Goal: Task Accomplishment & Management: Complete application form

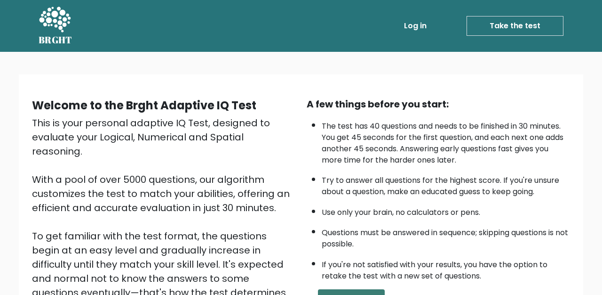
click at [367, 289] on button "Start the Test" at bounding box center [351, 298] width 67 height 19
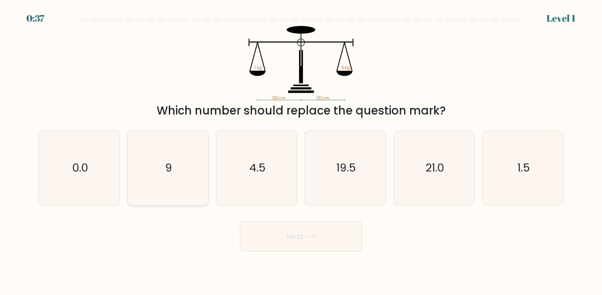
click at [182, 169] on icon "9" at bounding box center [168, 168] width 74 height 74
click at [301, 150] on input "b. 9" at bounding box center [301, 148] width 0 height 2
radio input "true"
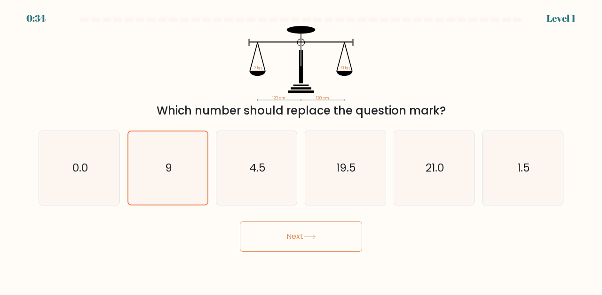
click at [315, 238] on icon at bounding box center [309, 236] width 13 height 5
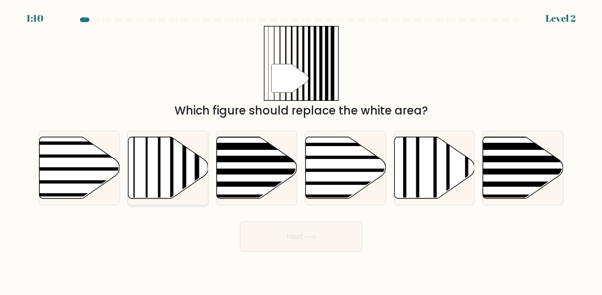
click at [174, 153] on icon at bounding box center [168, 167] width 80 height 62
click at [301, 150] on input "b." at bounding box center [301, 148] width 0 height 2
radio input "true"
click at [336, 239] on button "Next" at bounding box center [301, 236] width 122 height 30
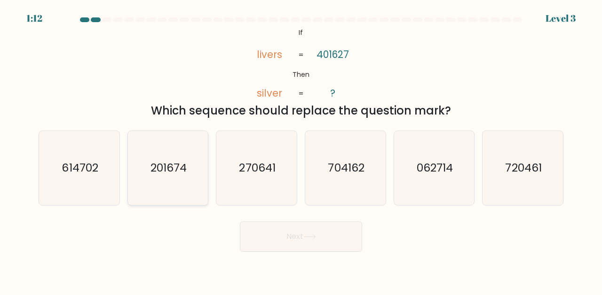
click at [181, 152] on icon "201674" at bounding box center [168, 168] width 74 height 74
click at [301, 150] on input "b. 201674" at bounding box center [301, 148] width 0 height 2
radio input "true"
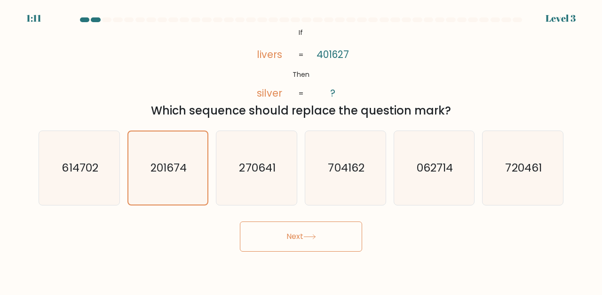
click at [323, 245] on button "Next" at bounding box center [301, 236] width 122 height 30
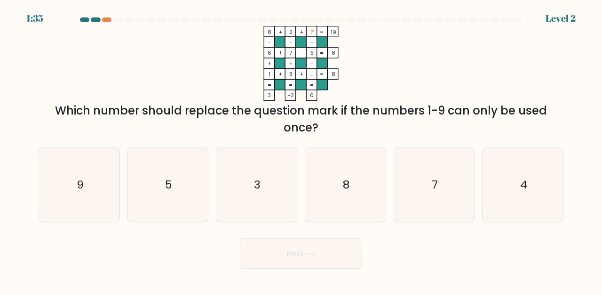
click at [18, 186] on form at bounding box center [301, 142] width 602 height 251
click at [80, 190] on text "9" at bounding box center [79, 185] width 7 height 16
click at [301, 150] on input "a. 9" at bounding box center [301, 148] width 0 height 2
radio input "true"
click at [298, 261] on button "Next" at bounding box center [301, 253] width 122 height 30
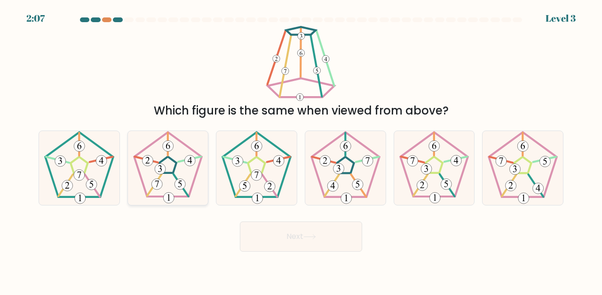
click at [164, 168] on 660 at bounding box center [160, 169] width 11 height 11
click at [301, 150] on input "b." at bounding box center [301, 148] width 0 height 2
radio input "true"
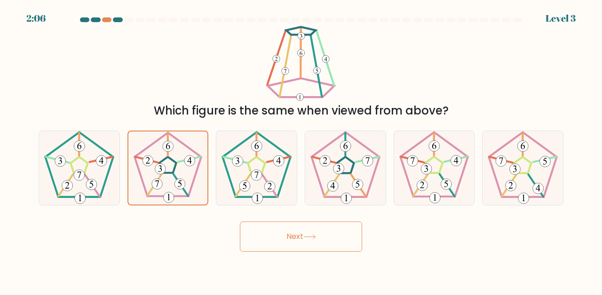
click at [293, 232] on button "Next" at bounding box center [301, 236] width 122 height 30
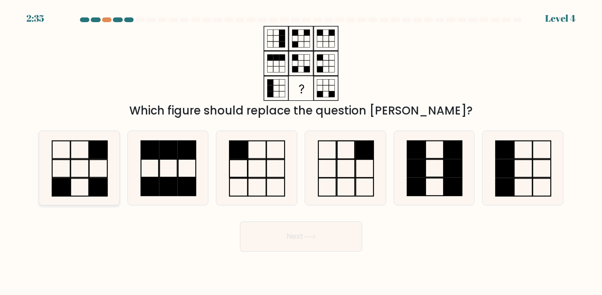
click at [93, 169] on icon at bounding box center [79, 168] width 74 height 74
click at [301, 150] on input "a." at bounding box center [301, 148] width 0 height 2
radio input "true"
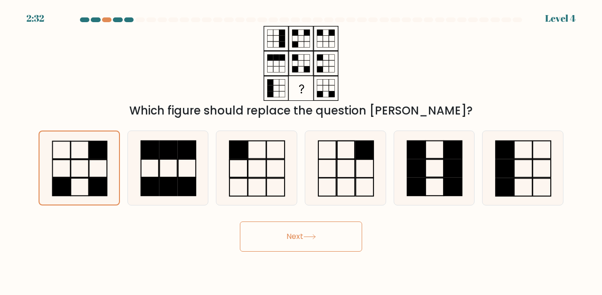
click at [289, 246] on button "Next" at bounding box center [301, 236] width 122 height 30
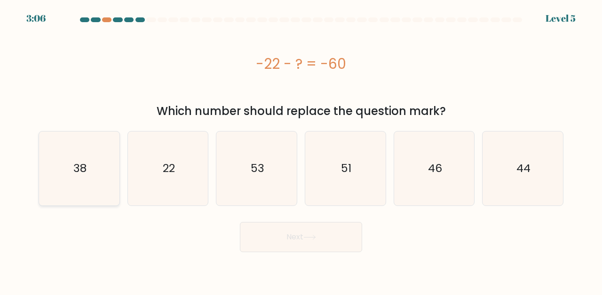
click at [99, 171] on icon "38" at bounding box center [79, 168] width 74 height 74
click at [301, 150] on input "a. 38" at bounding box center [301, 148] width 0 height 2
radio input "true"
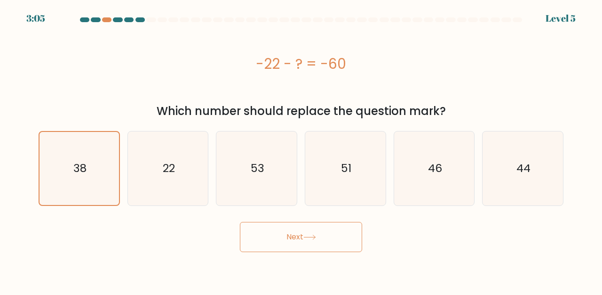
click at [290, 237] on button "Next" at bounding box center [301, 237] width 122 height 30
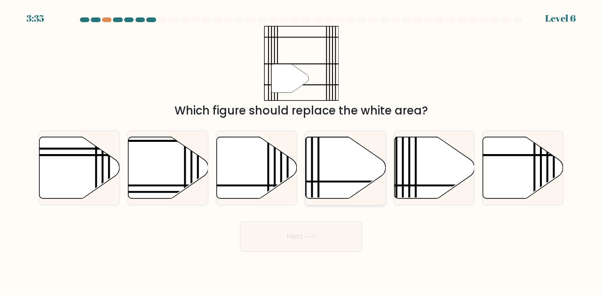
click at [344, 166] on icon at bounding box center [346, 167] width 80 height 62
click at [302, 150] on input "d." at bounding box center [301, 148] width 0 height 2
radio input "true"
click at [320, 244] on button "Next" at bounding box center [301, 236] width 122 height 30
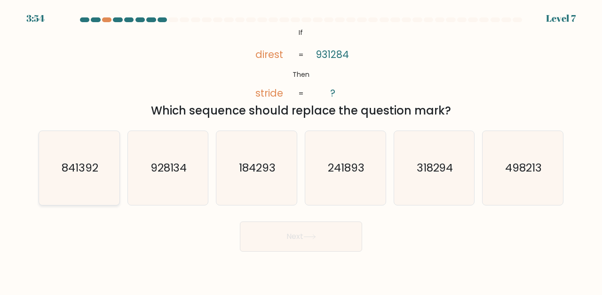
click at [109, 166] on icon "841392" at bounding box center [79, 168] width 74 height 74
click at [301, 150] on input "a. 841392" at bounding box center [301, 148] width 0 height 2
radio input "true"
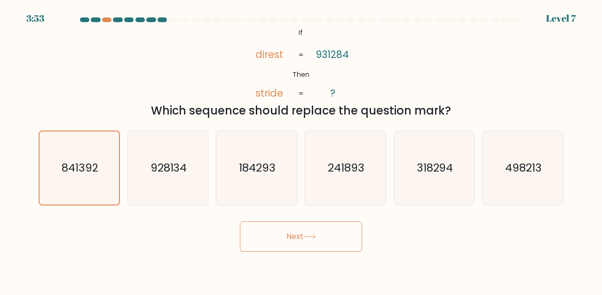
click at [298, 239] on button "Next" at bounding box center [301, 236] width 122 height 30
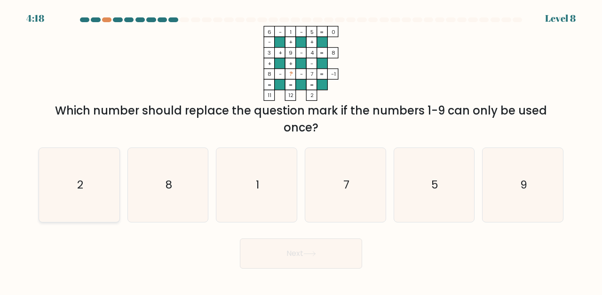
click at [112, 189] on icon "2" at bounding box center [79, 185] width 74 height 74
click at [301, 150] on input "a. 2" at bounding box center [301, 148] width 0 height 2
radio input "true"
click at [336, 266] on button "Next" at bounding box center [301, 253] width 122 height 30
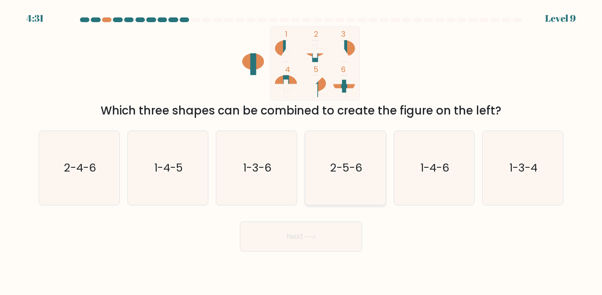
click at [353, 148] on icon "2-5-6" at bounding box center [346, 168] width 74 height 74
click at [302, 148] on input "d. 2-5-6" at bounding box center [301, 148] width 0 height 2
radio input "true"
click at [314, 240] on button "Next" at bounding box center [301, 236] width 122 height 30
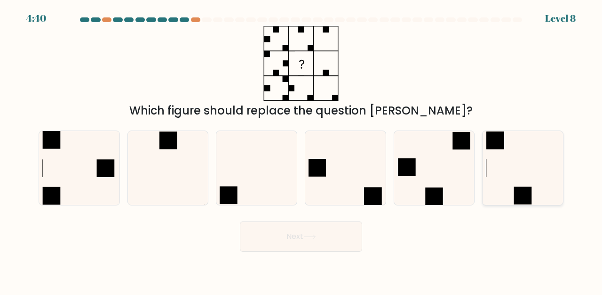
click at [496, 176] on icon at bounding box center [523, 168] width 74 height 74
click at [302, 150] on input "f." at bounding box center [301, 148] width 0 height 2
radio input "true"
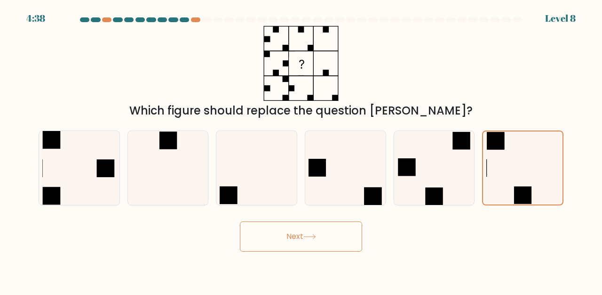
click at [329, 242] on button "Next" at bounding box center [301, 236] width 122 height 30
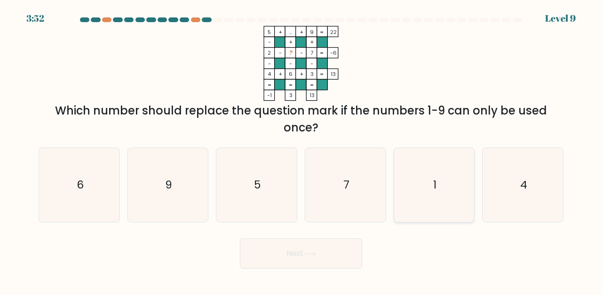
click at [436, 174] on icon "1" at bounding box center [435, 185] width 74 height 74
click at [302, 150] on input "e. 1" at bounding box center [301, 148] width 0 height 2
radio input "true"
click at [306, 261] on button "Next" at bounding box center [301, 253] width 122 height 30
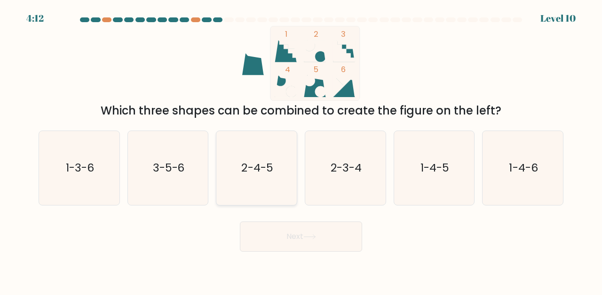
click at [269, 188] on icon "2-4-5" at bounding box center [257, 168] width 74 height 74
click at [301, 150] on input "c. 2-4-5" at bounding box center [301, 148] width 0 height 2
radio input "true"
click at [310, 235] on icon at bounding box center [309, 236] width 13 height 5
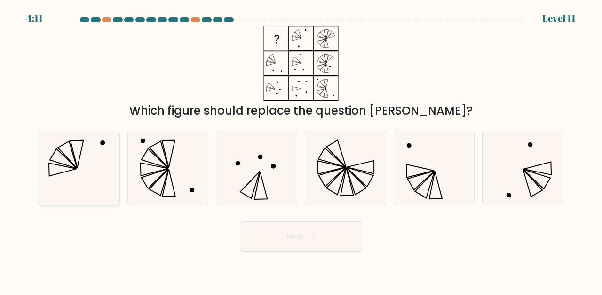
click at [104, 184] on icon at bounding box center [79, 168] width 74 height 74
click at [301, 150] on input "a." at bounding box center [301, 148] width 0 height 2
radio input "true"
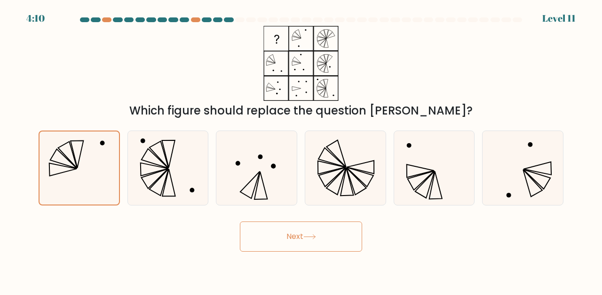
click at [310, 247] on button "Next" at bounding box center [301, 236] width 122 height 30
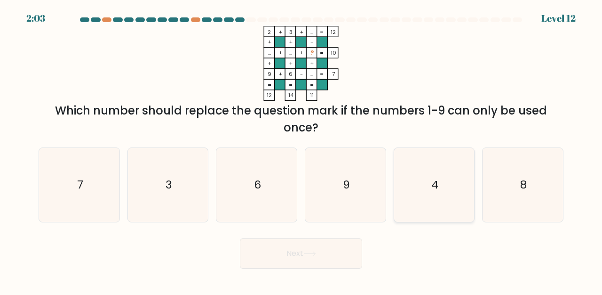
click at [449, 166] on icon "4" at bounding box center [435, 185] width 74 height 74
click at [302, 150] on input "e. 4" at bounding box center [301, 148] width 0 height 2
radio input "true"
click at [341, 239] on button "Next" at bounding box center [301, 253] width 122 height 30
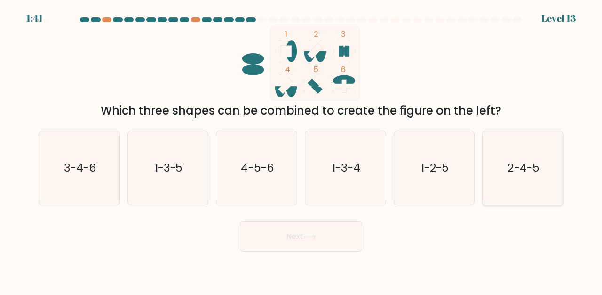
click at [505, 157] on icon "2-4-5" at bounding box center [523, 168] width 74 height 74
click at [302, 150] on input "f. 2-4-5" at bounding box center [301, 148] width 0 height 2
radio input "true"
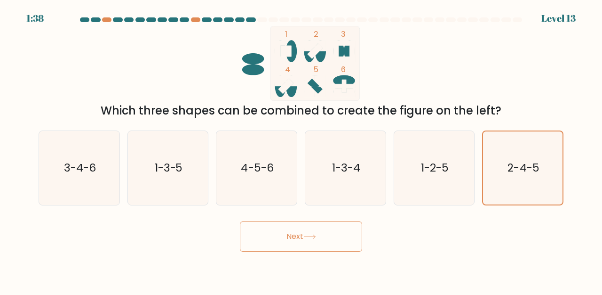
click at [287, 231] on button "Next" at bounding box center [301, 236] width 122 height 30
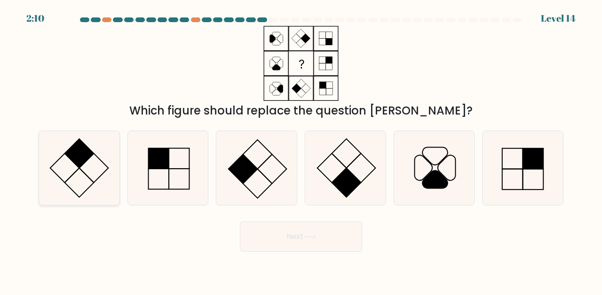
click at [80, 168] on rect at bounding box center [79, 182] width 29 height 29
click at [301, 150] on input "a." at bounding box center [301, 148] width 0 height 2
radio input "true"
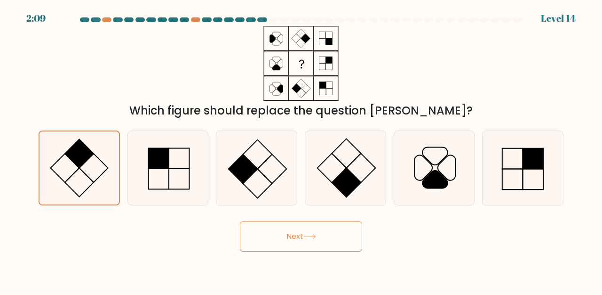
click at [335, 249] on button "Next" at bounding box center [301, 236] width 122 height 30
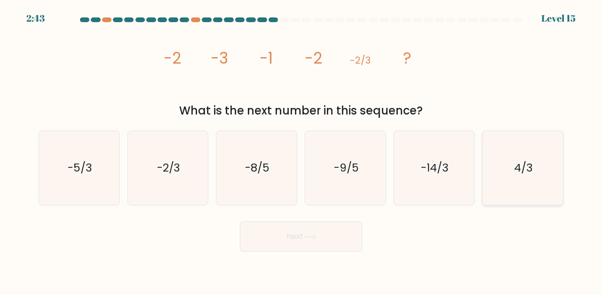
click at [522, 199] on icon "4/3" at bounding box center [523, 168] width 74 height 74
click at [302, 150] on input "f. 4/3" at bounding box center [301, 148] width 0 height 2
radio input "true"
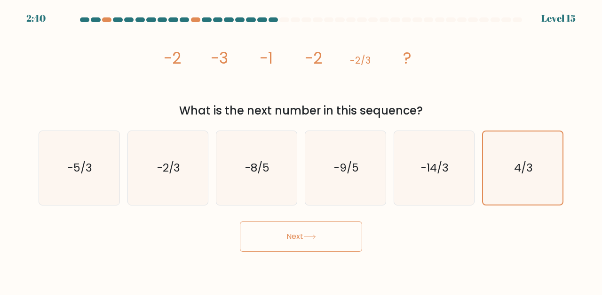
click at [305, 238] on button "Next" at bounding box center [301, 236] width 122 height 30
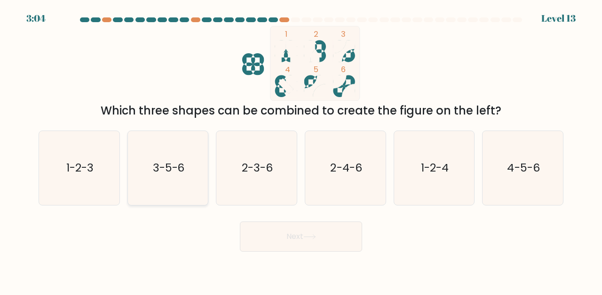
click at [191, 156] on icon "3-5-6" at bounding box center [168, 168] width 74 height 74
click at [301, 150] on input "b. 3-5-6" at bounding box center [301, 148] width 0 height 2
radio input "true"
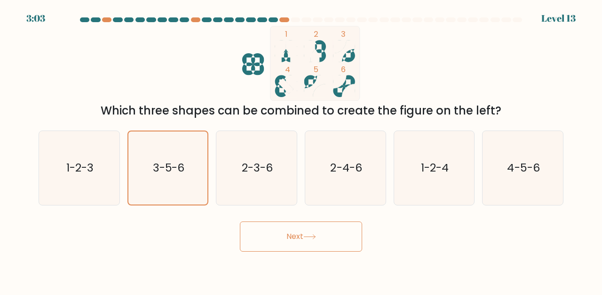
click at [312, 226] on button "Next" at bounding box center [301, 236] width 122 height 30
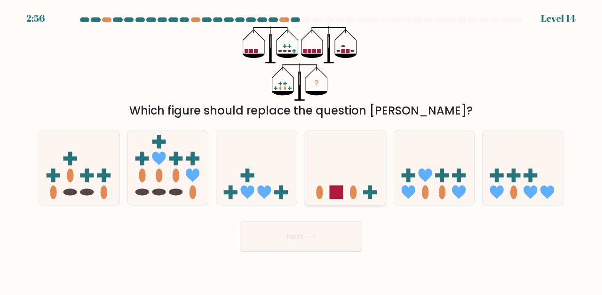
click at [341, 170] on icon at bounding box center [345, 168] width 80 height 66
click at [302, 150] on input "d." at bounding box center [301, 148] width 0 height 2
radio input "true"
click at [308, 243] on button "Next" at bounding box center [301, 236] width 122 height 30
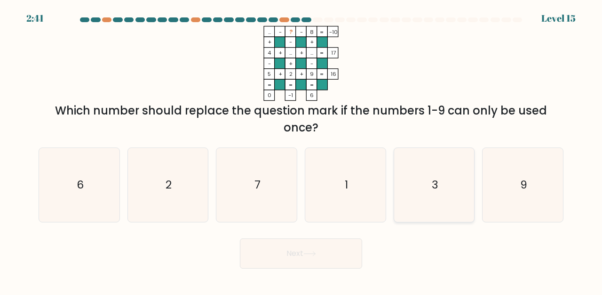
click at [422, 168] on icon "3" at bounding box center [435, 185] width 74 height 74
click at [302, 150] on input "e. 3" at bounding box center [301, 148] width 0 height 2
radio input "true"
click at [320, 232] on form at bounding box center [301, 142] width 602 height 251
click at [321, 247] on button "Next" at bounding box center [301, 253] width 122 height 30
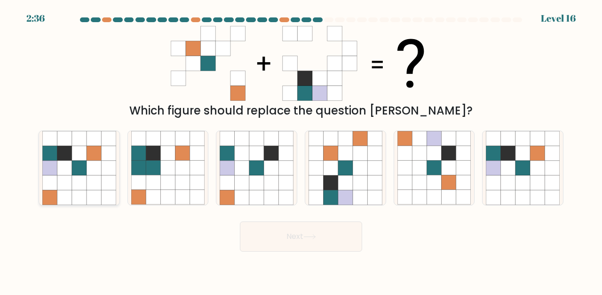
click at [102, 155] on icon at bounding box center [108, 153] width 15 height 15
click at [301, 150] on input "a." at bounding box center [301, 148] width 0 height 2
radio input "true"
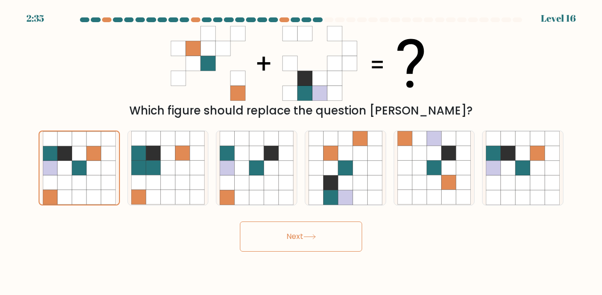
click at [294, 244] on button "Next" at bounding box center [301, 236] width 122 height 30
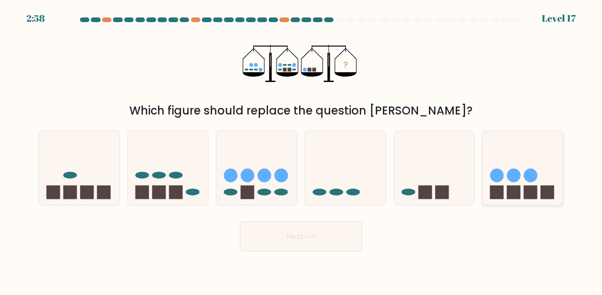
click at [490, 148] on icon at bounding box center [523, 168] width 80 height 66
click at [302, 148] on input "f." at bounding box center [301, 148] width 0 height 2
radio input "true"
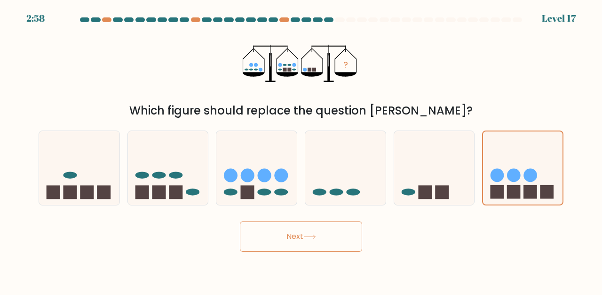
click at [319, 233] on button "Next" at bounding box center [301, 236] width 122 height 30
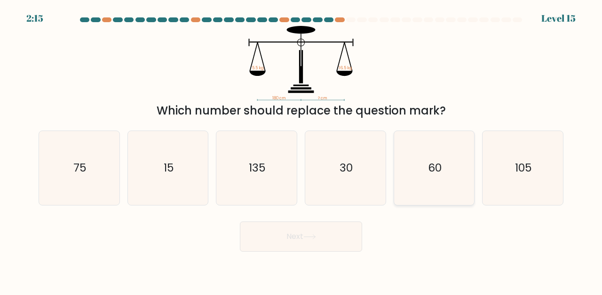
click at [442, 168] on text "60" at bounding box center [435, 168] width 14 height 16
click at [302, 150] on input "e. 60" at bounding box center [301, 148] width 0 height 2
radio input "true"
click at [338, 223] on button "Next" at bounding box center [301, 236] width 122 height 30
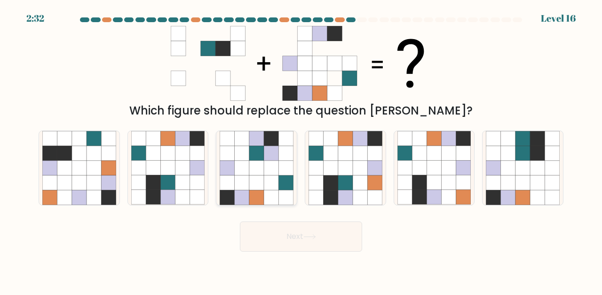
click at [255, 157] on icon at bounding box center [256, 153] width 15 height 15
click at [301, 150] on input "c." at bounding box center [301, 148] width 0 height 2
radio input "true"
click at [279, 226] on button "Next" at bounding box center [301, 236] width 122 height 30
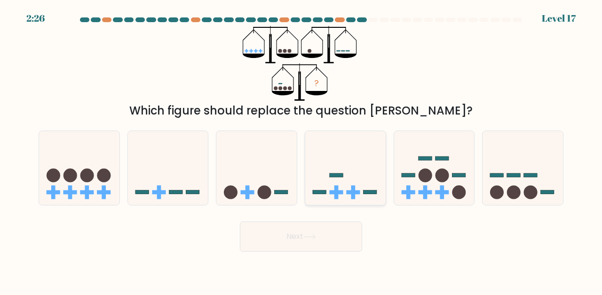
click at [325, 143] on icon at bounding box center [345, 168] width 80 height 66
click at [302, 147] on input "d." at bounding box center [301, 148] width 0 height 2
radio input "true"
click at [247, 148] on icon at bounding box center [256, 168] width 80 height 66
click at [301, 148] on input "c." at bounding box center [301, 148] width 0 height 2
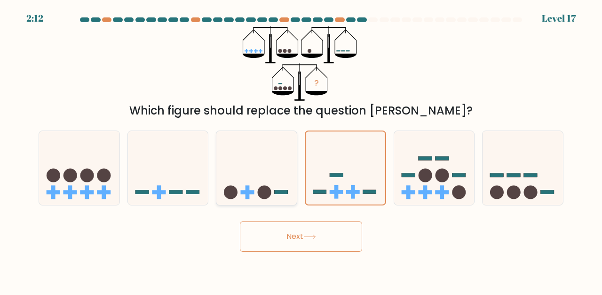
radio input "true"
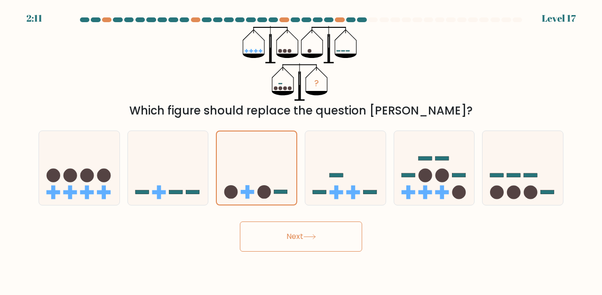
click at [295, 253] on body "2:11 Level 17" at bounding box center [301, 147] width 602 height 295
click at [295, 240] on button "Next" at bounding box center [301, 236] width 122 height 30
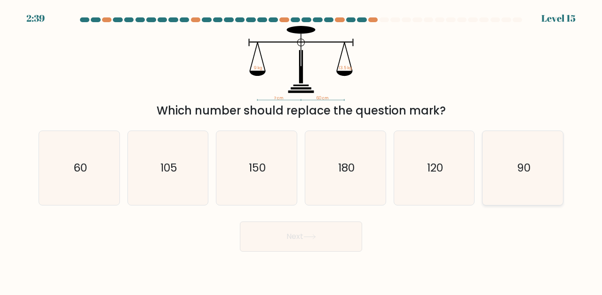
click at [539, 170] on icon "90" at bounding box center [523, 168] width 74 height 74
click at [302, 150] on input "f. 90" at bounding box center [301, 148] width 0 height 2
radio input "true"
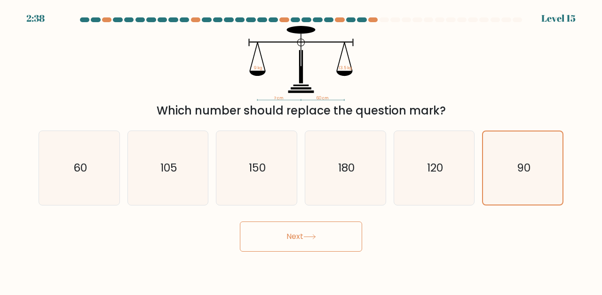
click at [332, 226] on button "Next" at bounding box center [301, 236] width 122 height 30
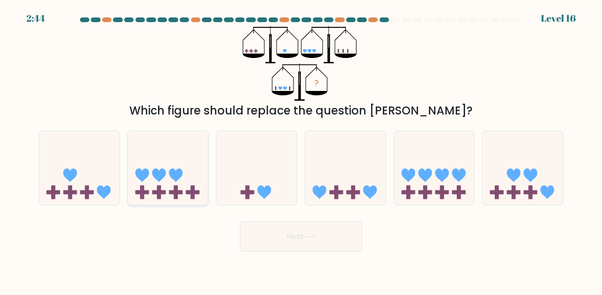
click at [159, 167] on icon at bounding box center [168, 168] width 80 height 66
click at [301, 150] on input "b." at bounding box center [301, 148] width 0 height 2
radio input "true"
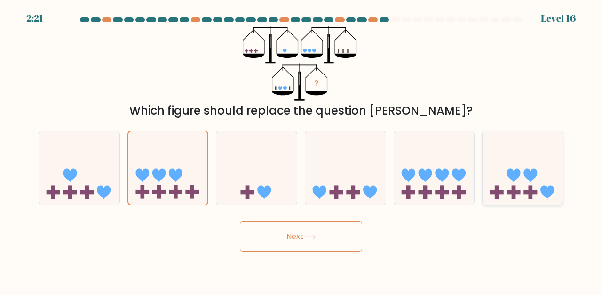
click at [528, 162] on icon at bounding box center [523, 168] width 80 height 66
click at [302, 150] on input "f." at bounding box center [301, 148] width 0 height 2
radio input "true"
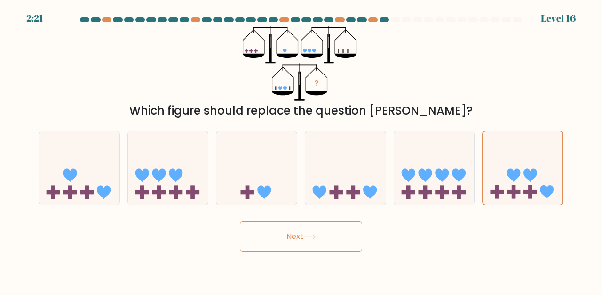
click at [329, 236] on button "Next" at bounding box center [301, 236] width 122 height 30
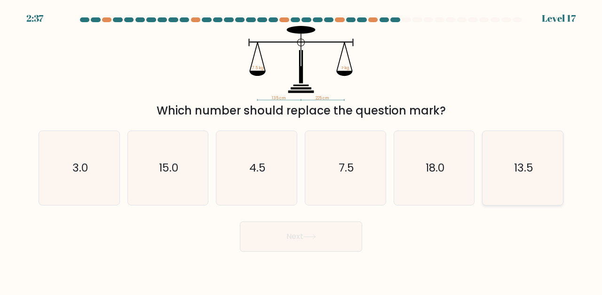
click at [527, 177] on icon "13.5" at bounding box center [523, 168] width 74 height 74
click at [302, 150] on input "f. 13.5" at bounding box center [301, 148] width 0 height 2
radio input "true"
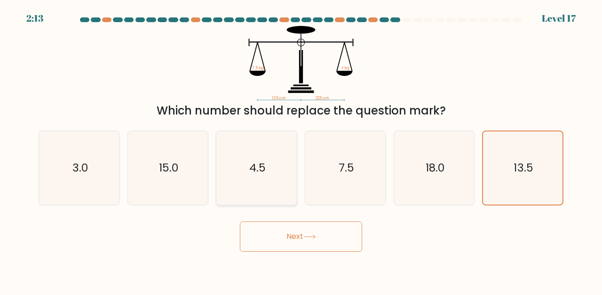
click at [262, 162] on text "4.5" at bounding box center [257, 168] width 16 height 16
click at [301, 150] on input "c. 4.5" at bounding box center [301, 148] width 0 height 2
radio input "true"
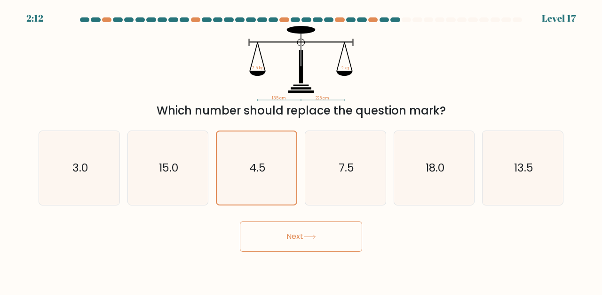
click at [291, 247] on button "Next" at bounding box center [301, 236] width 122 height 30
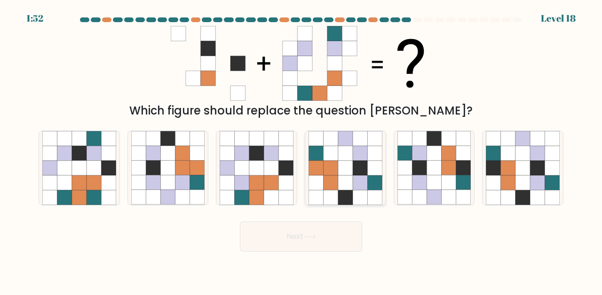
click at [338, 138] on icon at bounding box center [330, 138] width 15 height 15
click at [302, 147] on input "d." at bounding box center [301, 148] width 0 height 2
radio input "true"
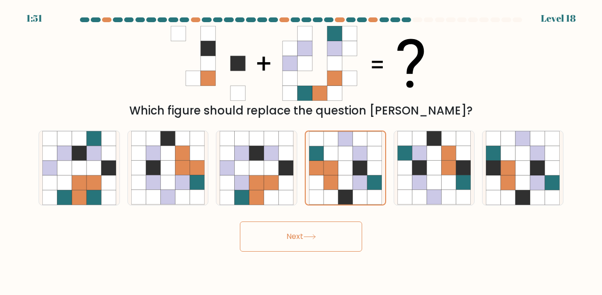
click at [326, 234] on button "Next" at bounding box center [301, 236] width 122 height 30
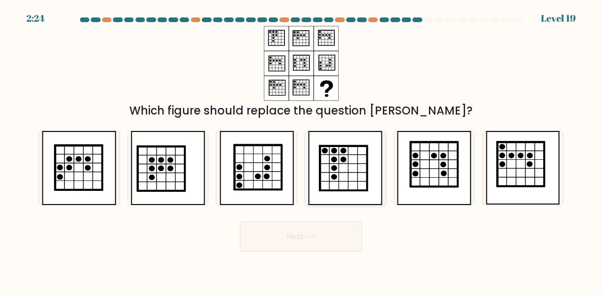
click at [343, 167] on icon at bounding box center [343, 168] width 47 height 44
click at [302, 150] on input "d." at bounding box center [301, 148] width 0 height 2
radio input "true"
click at [307, 240] on button "Next" at bounding box center [301, 236] width 122 height 30
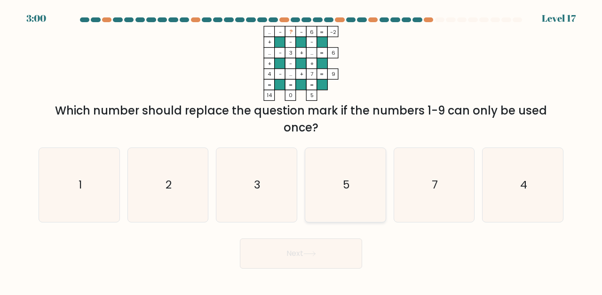
click at [371, 154] on icon "5" at bounding box center [346, 185] width 74 height 74
click at [302, 150] on input "d. 5" at bounding box center [301, 148] width 0 height 2
radio input "true"
click at [337, 255] on button "Next" at bounding box center [301, 253] width 122 height 30
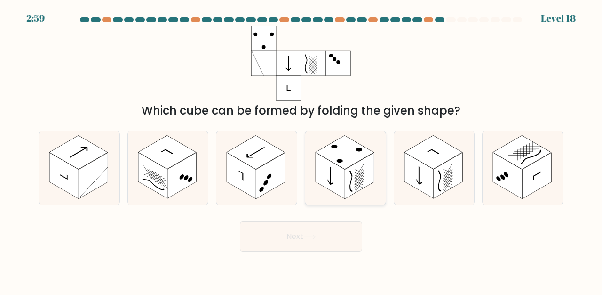
click at [373, 186] on icon at bounding box center [345, 168] width 80 height 74
click at [302, 150] on input "d." at bounding box center [301, 148] width 0 height 2
radio input "true"
click at [345, 227] on button "Next" at bounding box center [301, 236] width 122 height 30
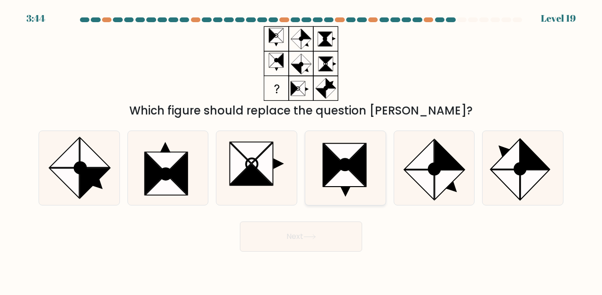
click at [365, 176] on icon at bounding box center [355, 165] width 21 height 42
click at [302, 150] on input "d." at bounding box center [301, 148] width 0 height 2
radio input "true"
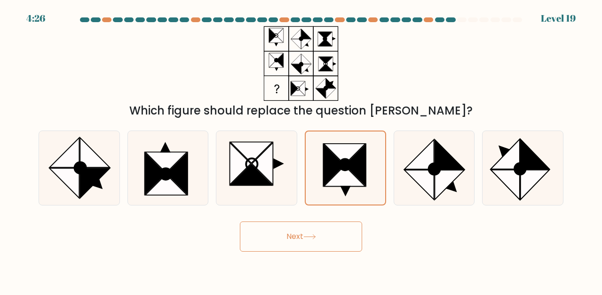
click at [340, 245] on button "Next" at bounding box center [301, 236] width 122 height 30
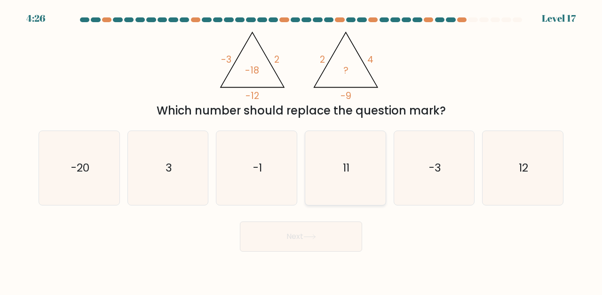
click at [356, 183] on icon "11" at bounding box center [346, 168] width 74 height 74
click at [302, 150] on input "d. 11" at bounding box center [301, 148] width 0 height 2
radio input "true"
click at [345, 222] on button "Next" at bounding box center [301, 236] width 122 height 30
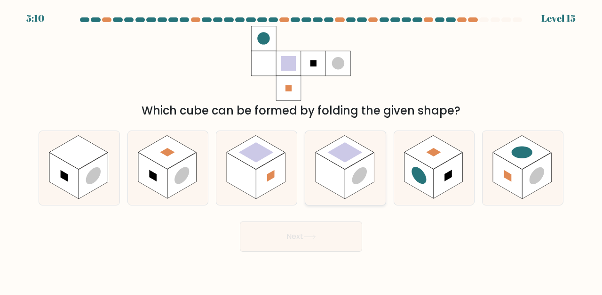
click at [354, 167] on rect at bounding box center [359, 175] width 29 height 46
click at [302, 150] on input "d." at bounding box center [301, 148] width 0 height 2
radio input "true"
click at [345, 227] on button "Next" at bounding box center [301, 236] width 122 height 30
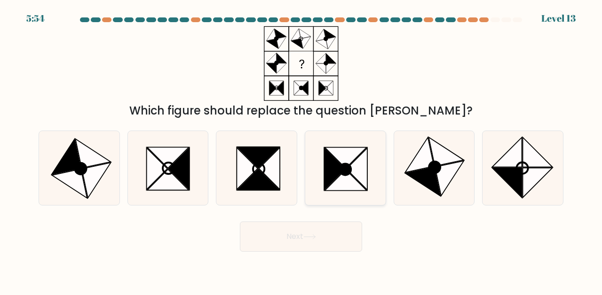
click at [367, 167] on icon at bounding box center [356, 169] width 21 height 42
click at [302, 150] on input "d." at bounding box center [301, 148] width 0 height 2
radio input "true"
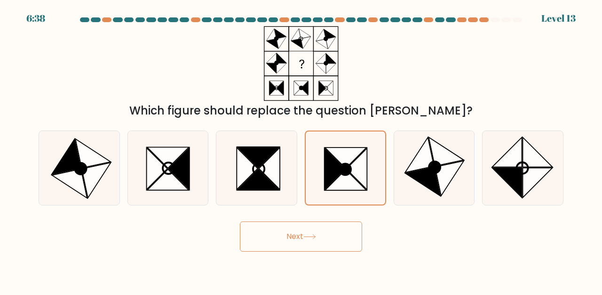
click at [337, 223] on button "Next" at bounding box center [301, 236] width 122 height 30
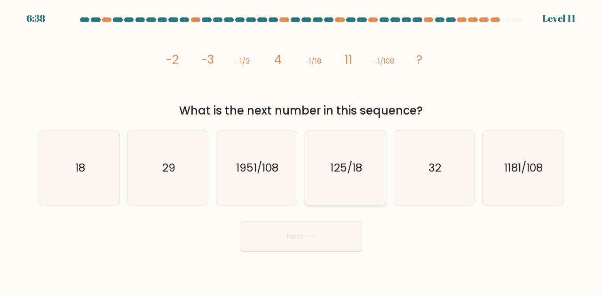
click at [353, 160] on text "125/18" at bounding box center [346, 168] width 32 height 16
click at [302, 150] on input "d. 125/18" at bounding box center [301, 148] width 0 height 2
radio input "true"
click at [335, 229] on button "Next" at bounding box center [301, 236] width 122 height 30
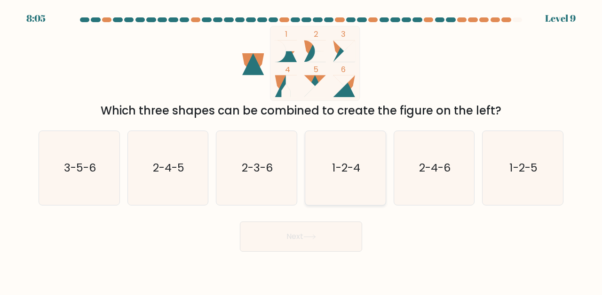
click at [343, 185] on icon "1-2-4" at bounding box center [346, 168] width 74 height 74
click at [302, 150] on input "d. 1-2-4" at bounding box center [301, 148] width 0 height 2
radio input "true"
click at [342, 225] on button "Next" at bounding box center [301, 236] width 122 height 30
